Goal: Communication & Community: Answer question/provide support

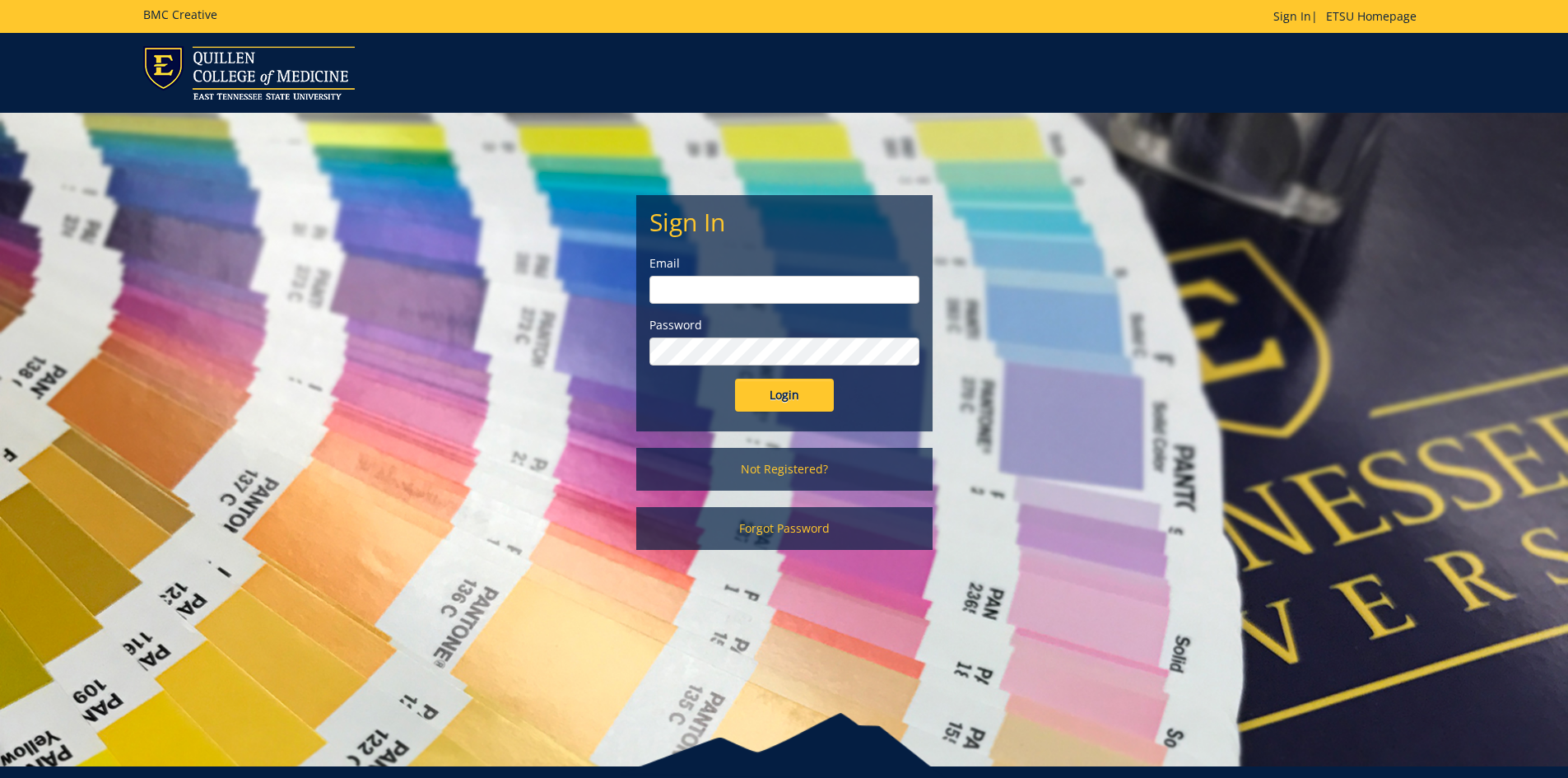
click at [781, 293] on input "email" at bounding box center [784, 289] width 270 height 28
type input "[EMAIL_ADDRESS][DOMAIN_NAME]"
click at [735, 379] on input "Login" at bounding box center [784, 395] width 98 height 33
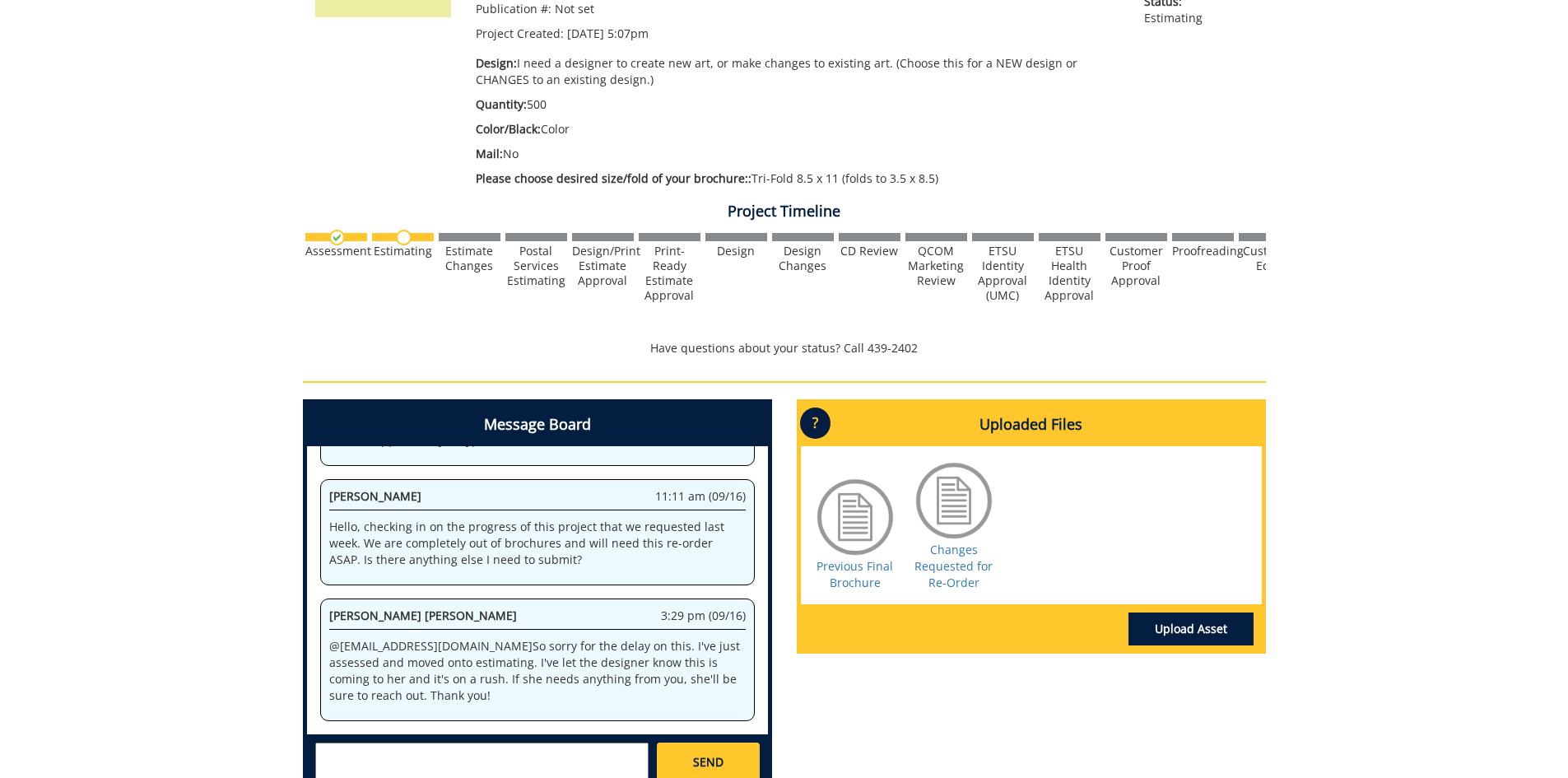
scroll to position [494, 0]
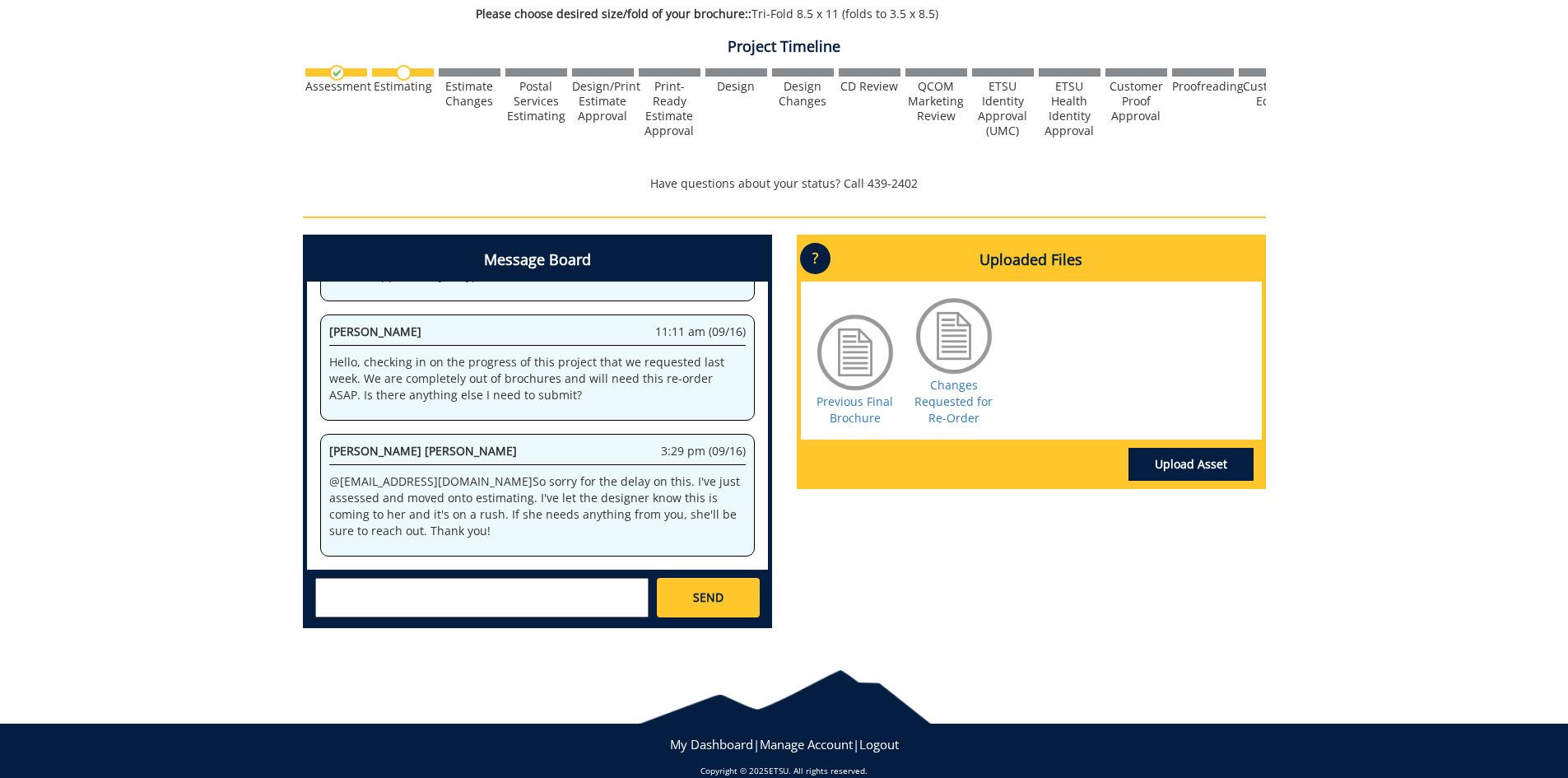
click at [533, 598] on textarea at bounding box center [482, 598] width 333 height 40
click at [489, 597] on textarea at bounding box center [482, 598] width 333 height 40
type textarea "T"
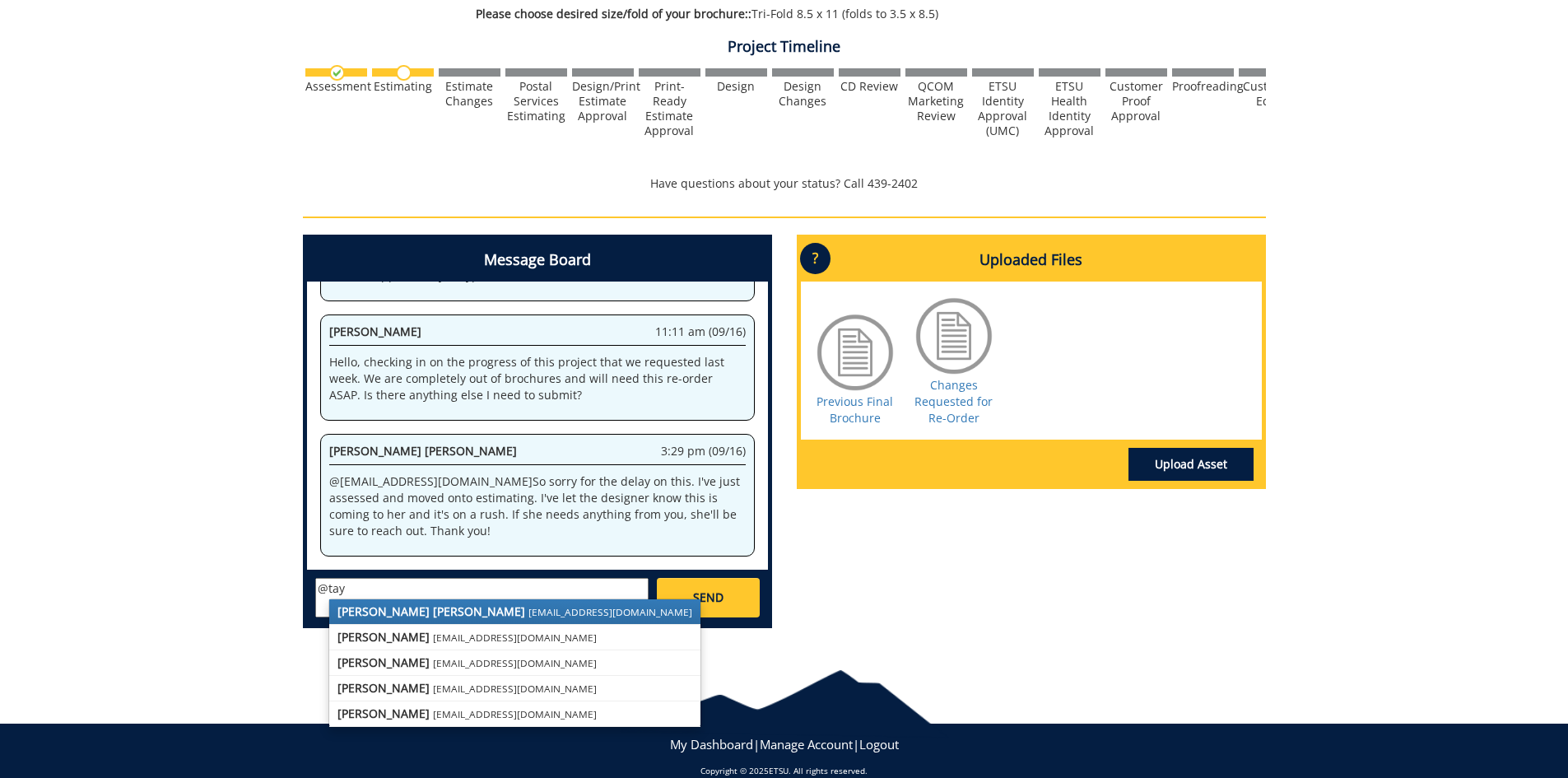
click at [528, 610] on small "[EMAIL_ADDRESS][DOMAIN_NAME]" at bounding box center [610, 611] width 164 height 13
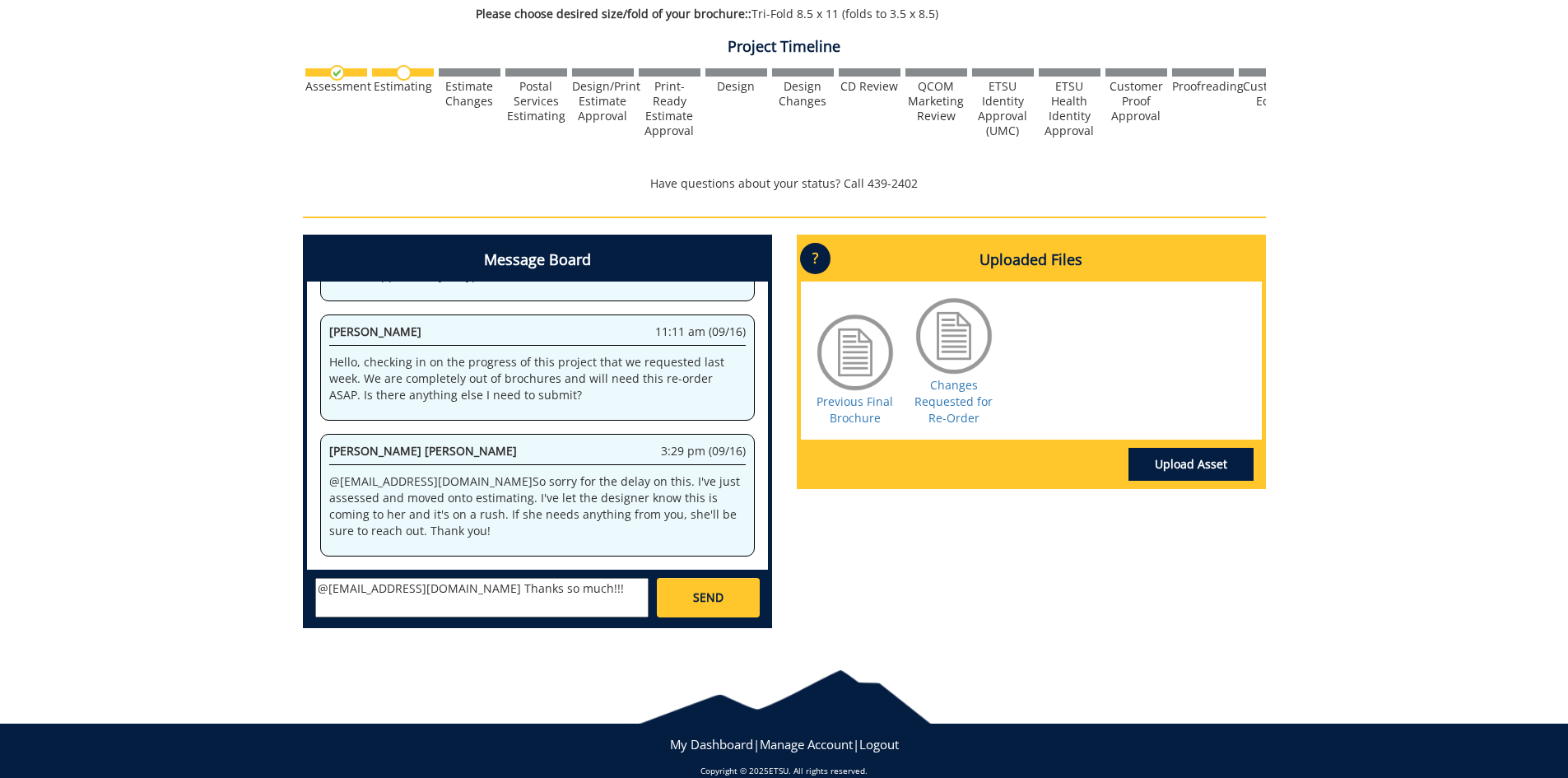
type textarea "@[EMAIL_ADDRESS][DOMAIN_NAME] Thanks so much!!!"
click at [696, 598] on span "SEND" at bounding box center [708, 598] width 30 height 16
